Goal: Task Accomplishment & Management: Use online tool/utility

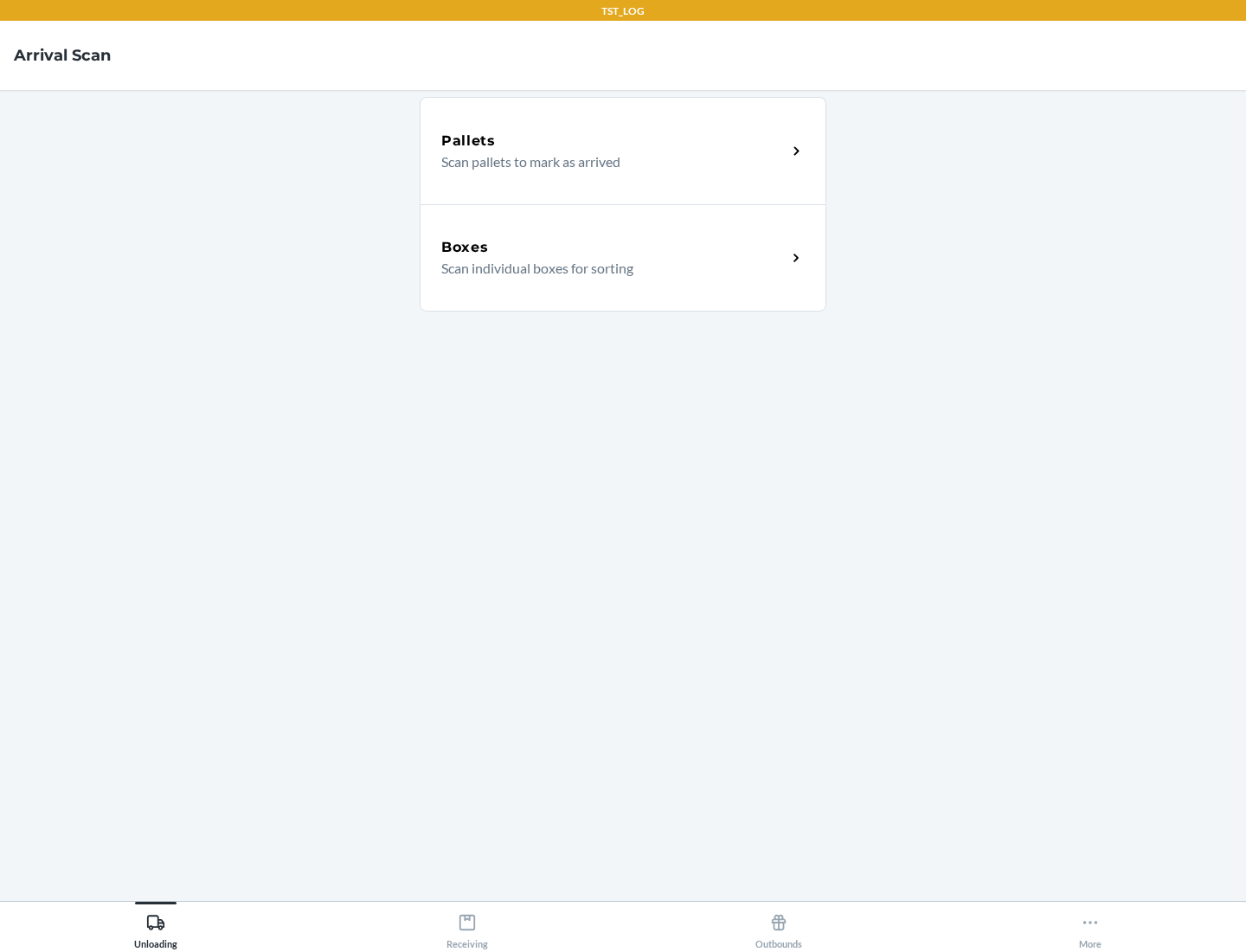
click at [614, 247] on div "Boxes" at bounding box center [614, 247] width 346 height 21
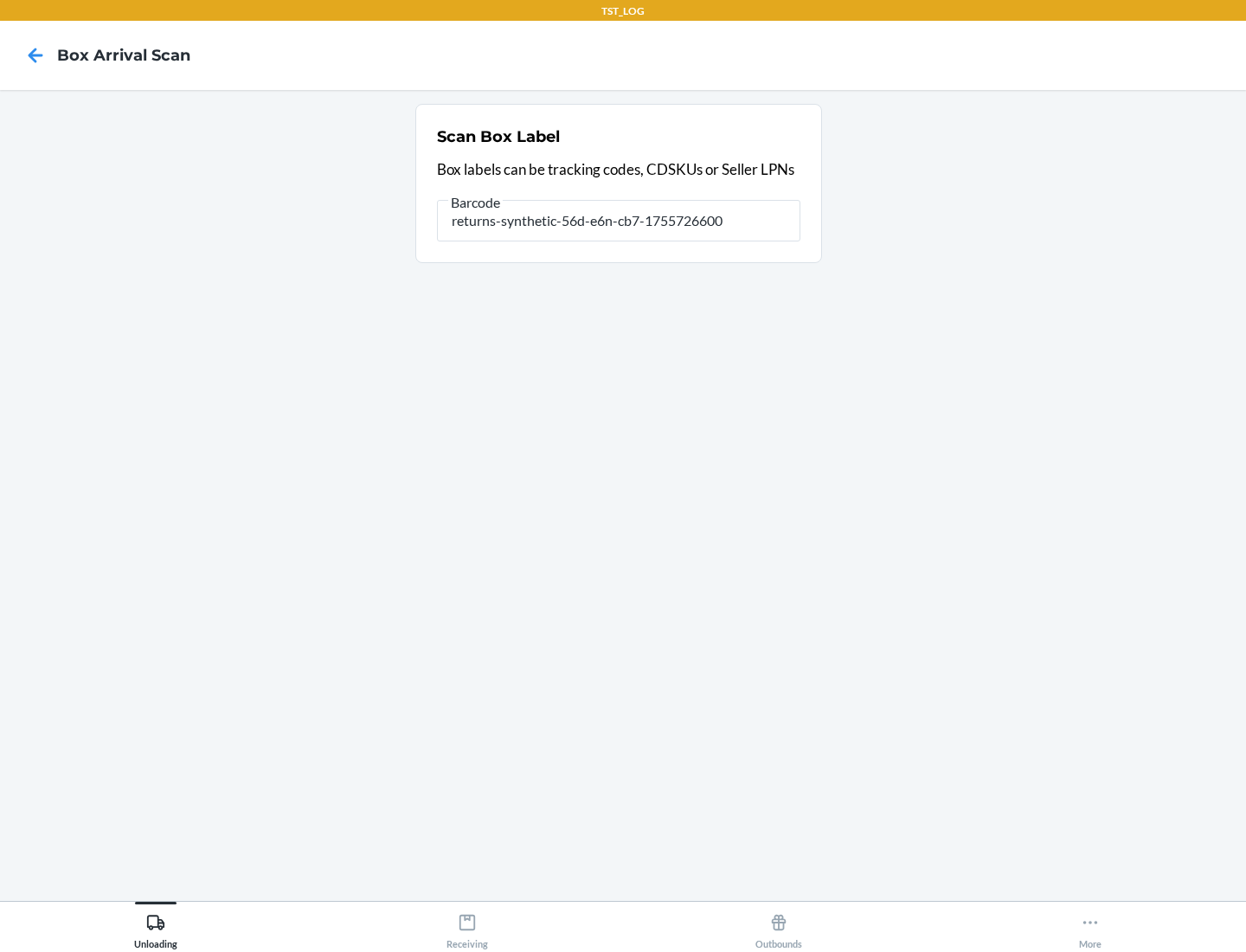
type input "returns-synthetic-56d-e6n-cb7-1755726600"
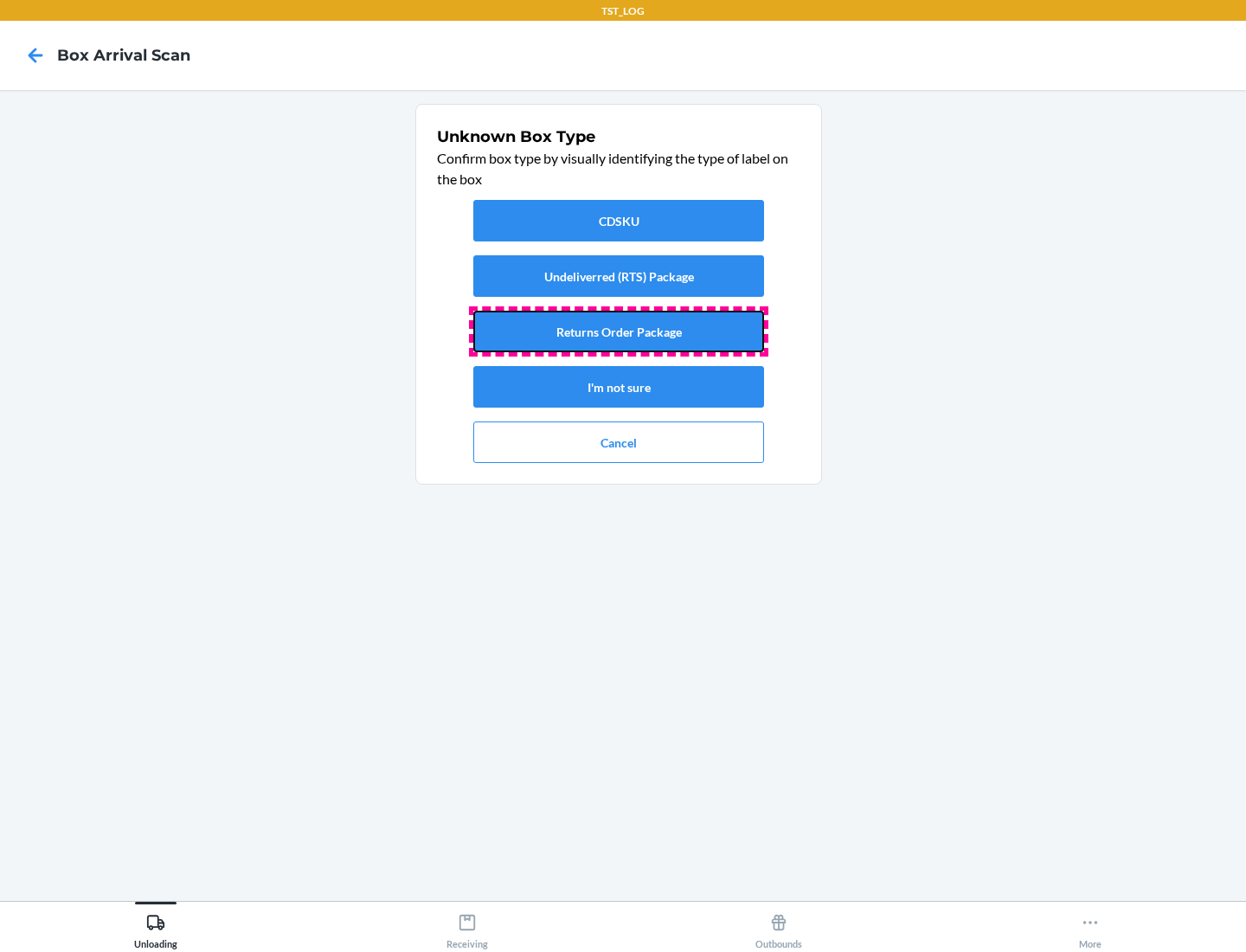
click at [618, 331] on button "Returns Order Package" at bounding box center [618, 332] width 291 height 42
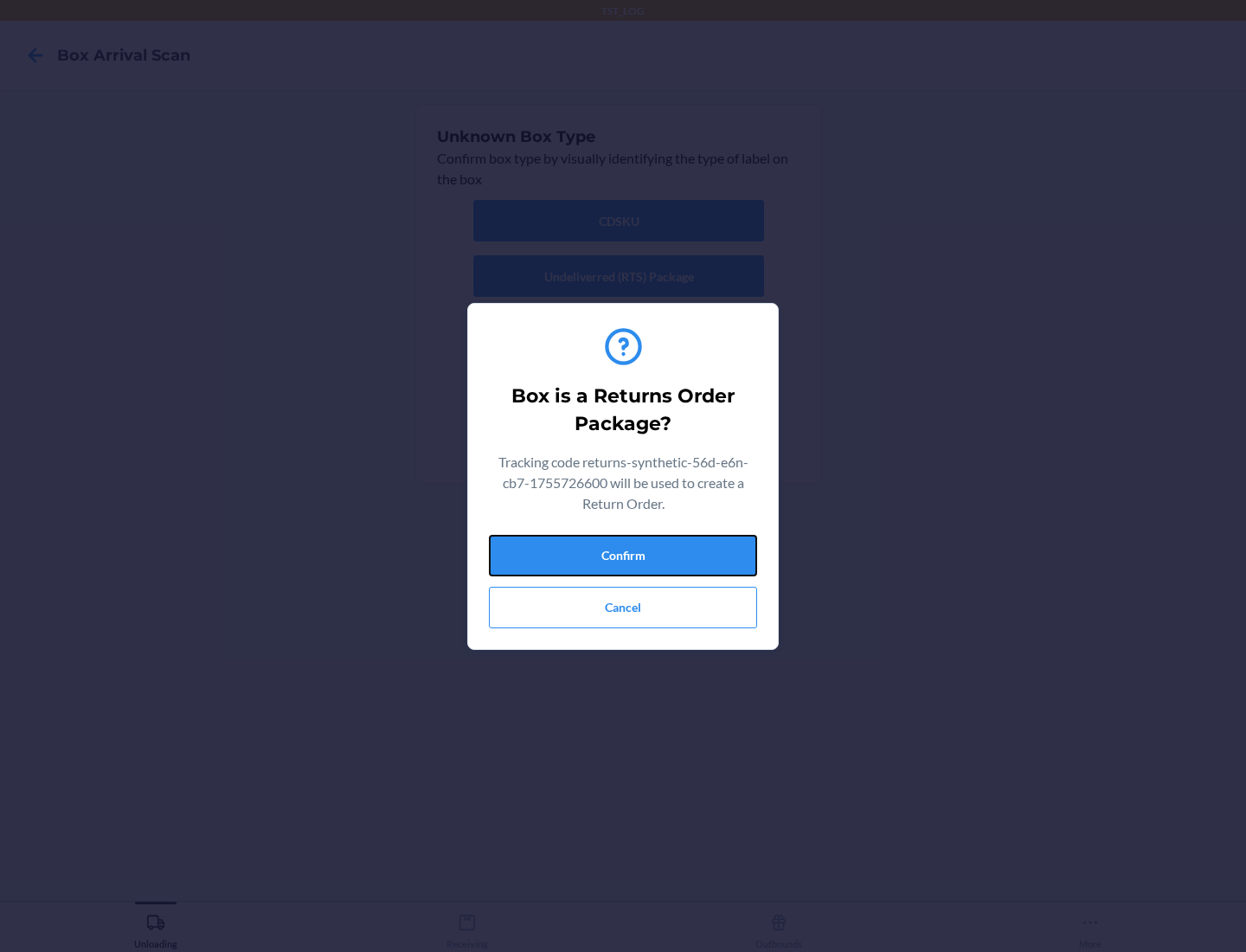
click at [623, 555] on button "Confirm" at bounding box center [623, 556] width 268 height 42
